Goal: Task Accomplishment & Management: Manage account settings

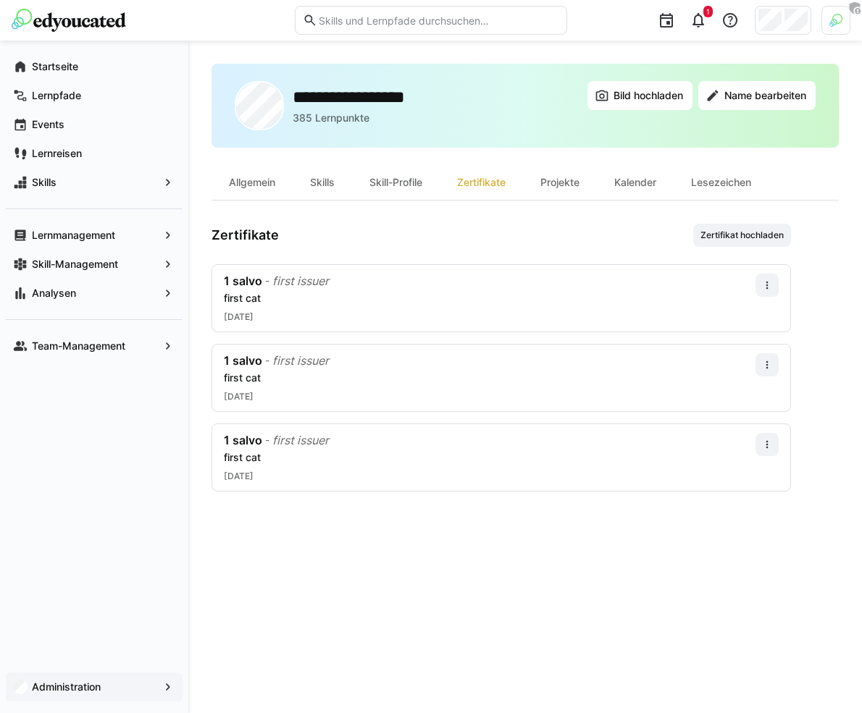
click at [0, 0] on app-navigation-label "Administration" at bounding box center [0, 0] width 0 height 0
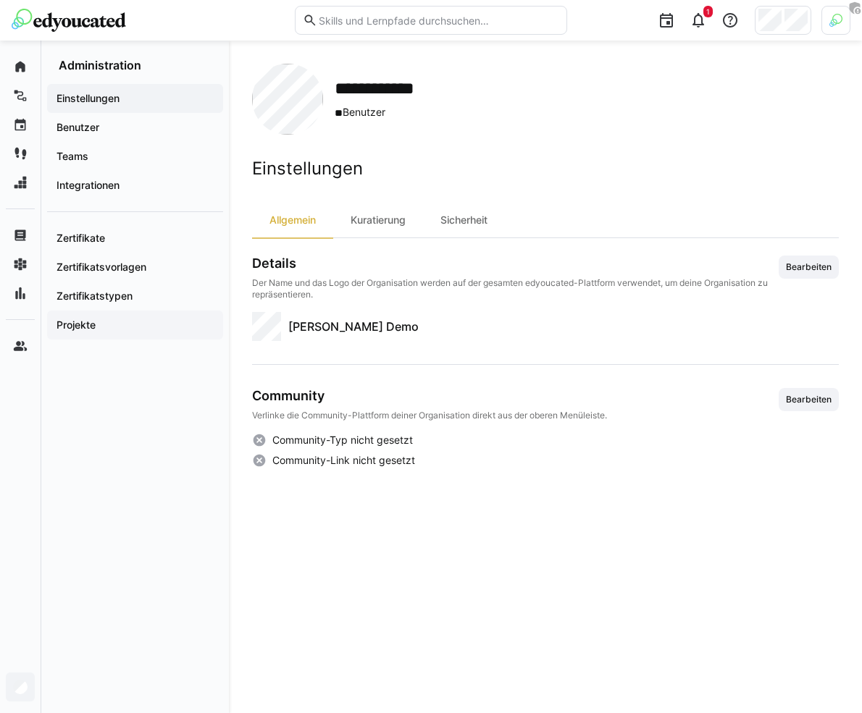
click at [180, 327] on span "Projekte" at bounding box center [134, 325] width 161 height 14
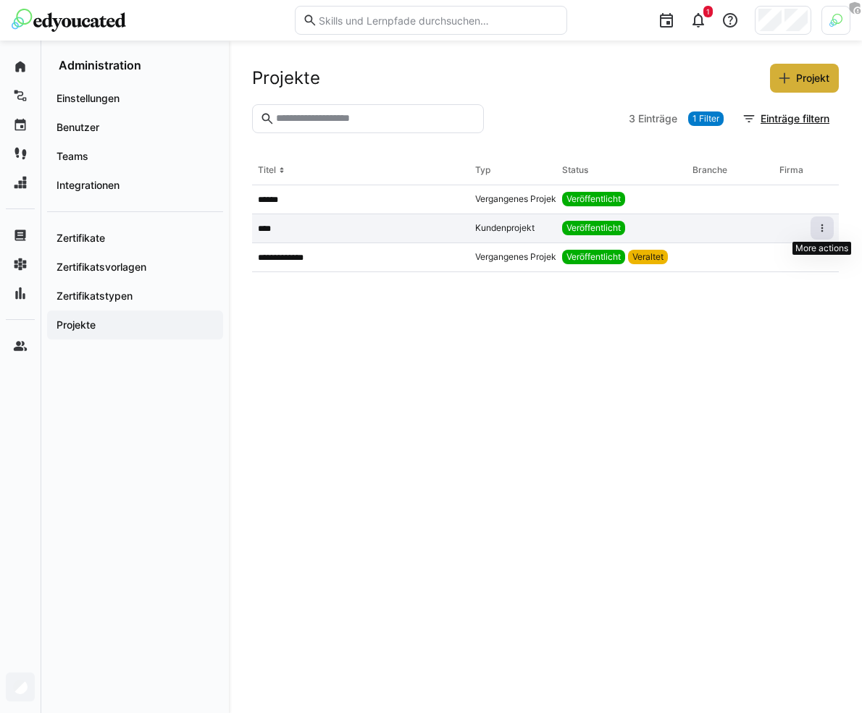
click at [822, 231] on eds-icon at bounding box center [822, 228] width 12 height 12
click at [776, 284] on div "Als veraltet makrieren" at bounding box center [779, 281] width 88 height 12
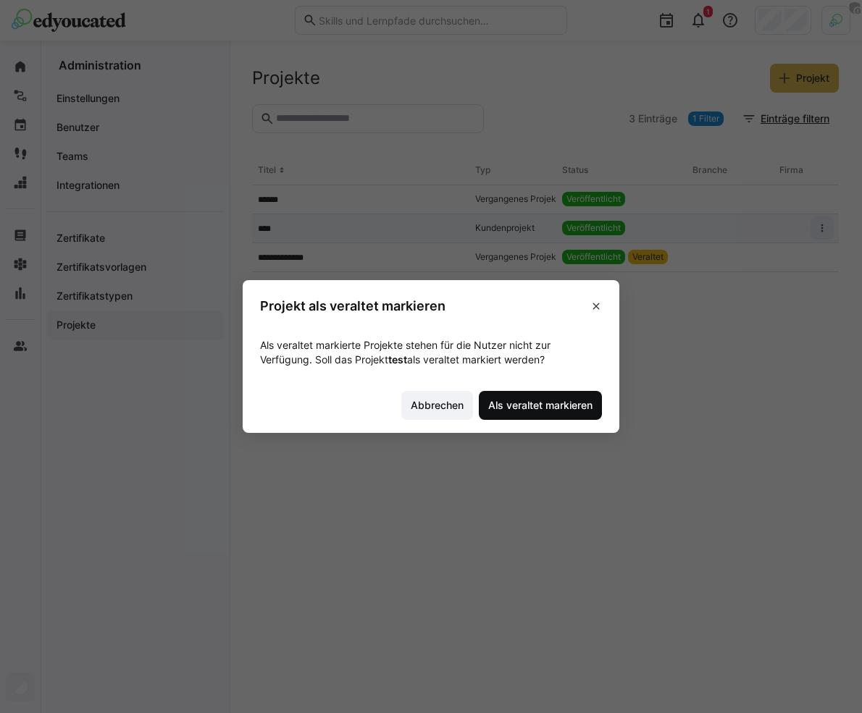
click at [544, 405] on span "Als veraltet markieren" at bounding box center [540, 405] width 109 height 14
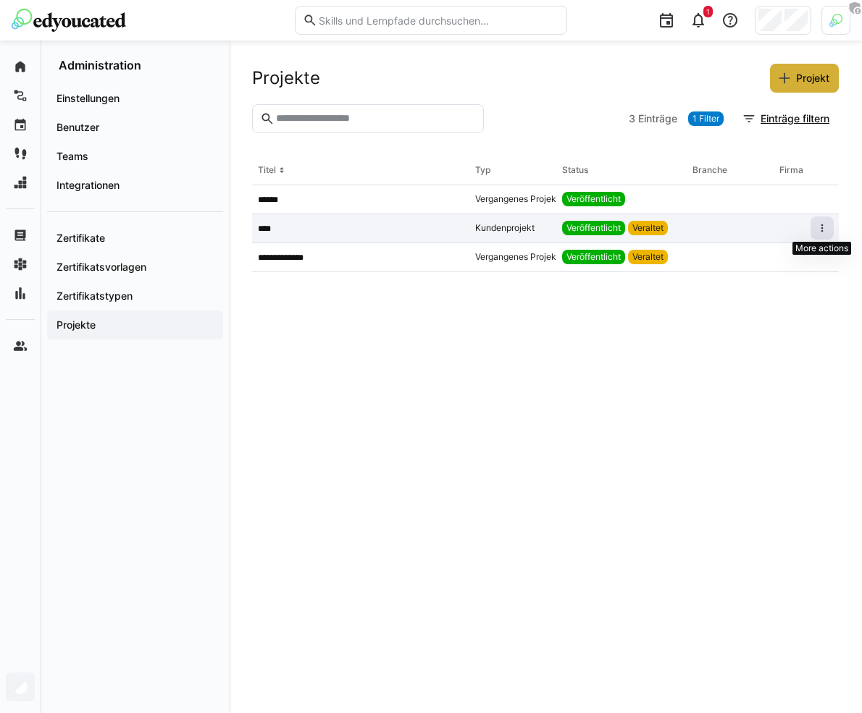
click at [817, 232] on eds-icon at bounding box center [822, 228] width 12 height 12
click at [796, 282] on div "Reaktivieren" at bounding box center [798, 281] width 51 height 12
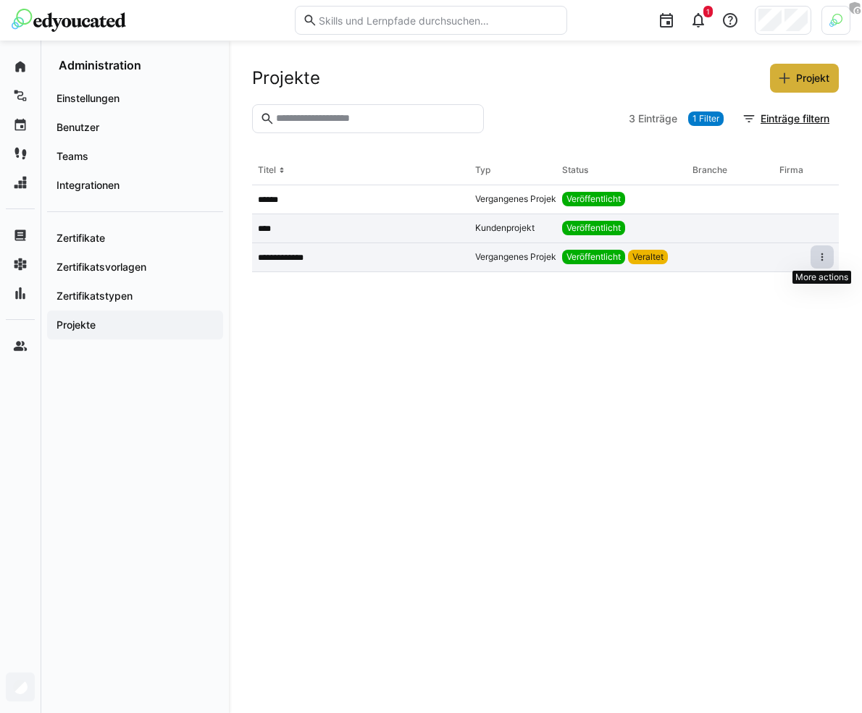
click at [824, 259] on eds-icon at bounding box center [822, 257] width 12 height 12
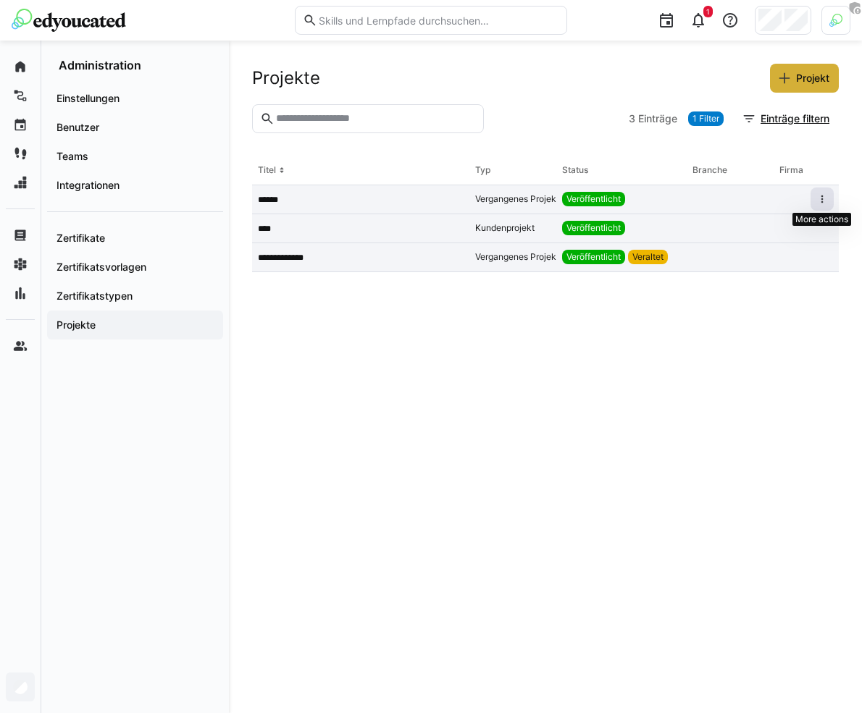
click at [819, 200] on eds-icon at bounding box center [822, 199] width 12 height 12
click at [824, 203] on eds-icon at bounding box center [822, 199] width 12 height 12
click at [772, 293] on div "Löschen" at bounding box center [779, 289] width 83 height 12
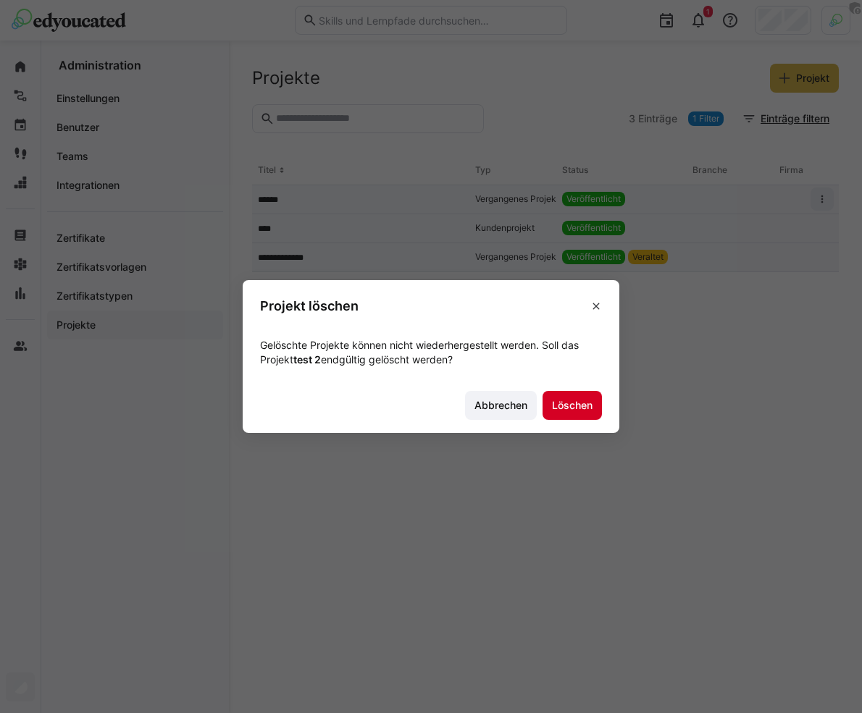
click at [592, 398] on span "Löschen" at bounding box center [572, 405] width 45 height 14
